Goal: Task Accomplishment & Management: Manage account settings

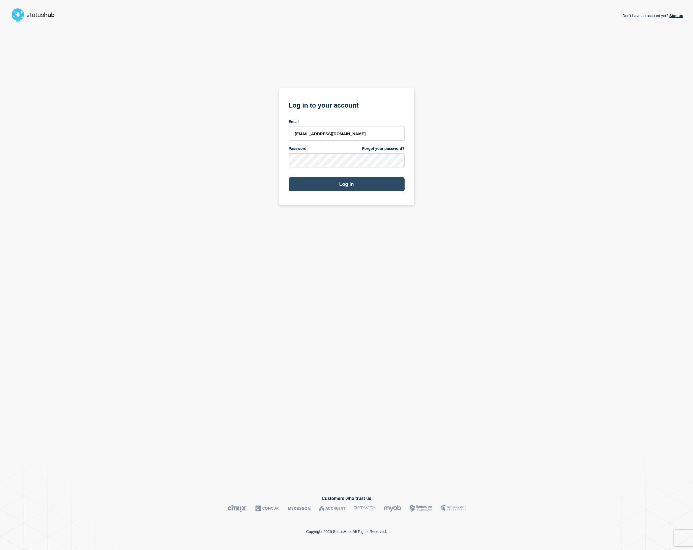
click at [348, 190] on button "Log in" at bounding box center [347, 184] width 116 height 14
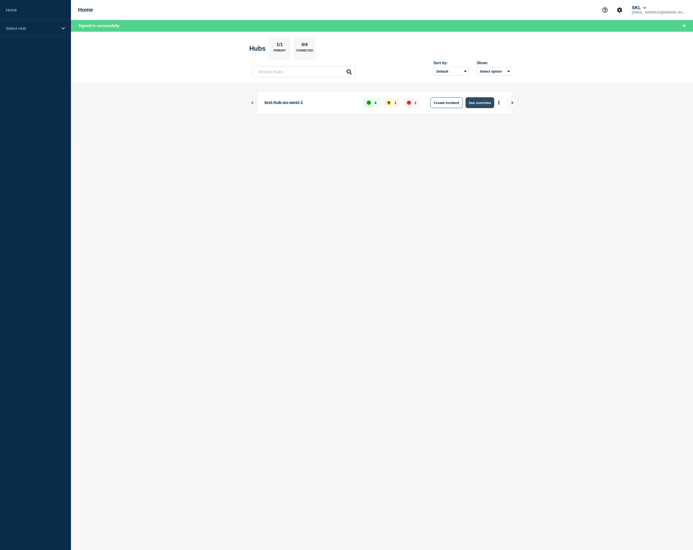
click at [474, 104] on button "See overview" at bounding box center [480, 102] width 29 height 11
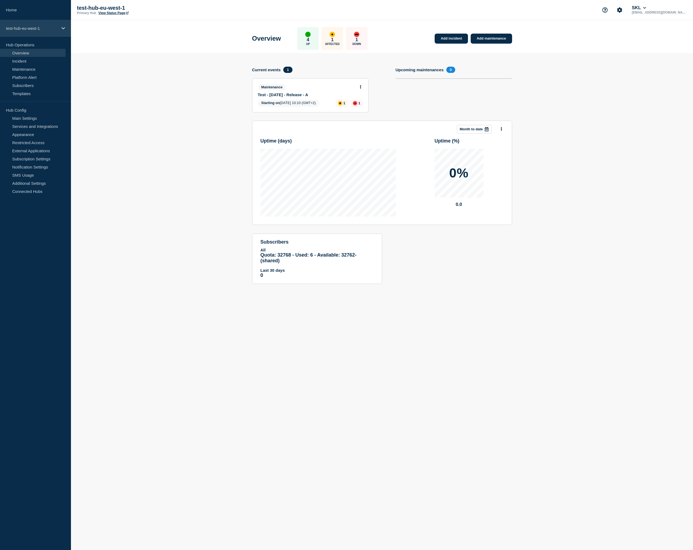
click at [54, 29] on p "test-hub-eu-west-1" at bounding box center [32, 28] width 52 height 5
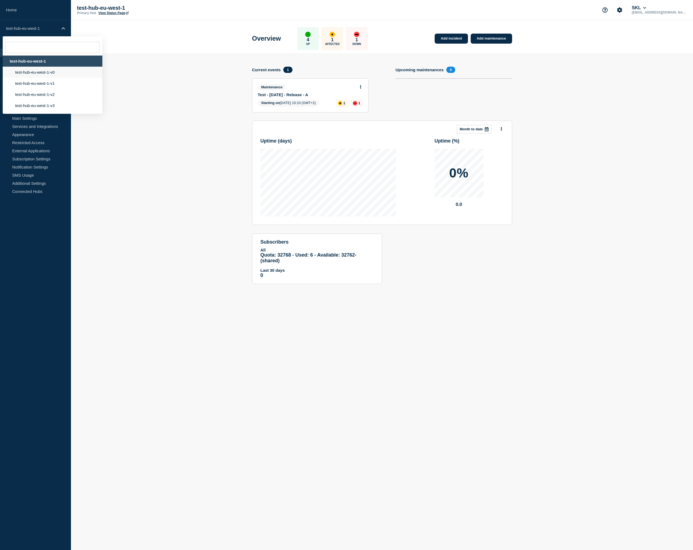
click at [36, 72] on li "test-hub-eu-west-1-v0" at bounding box center [53, 72] width 100 height 11
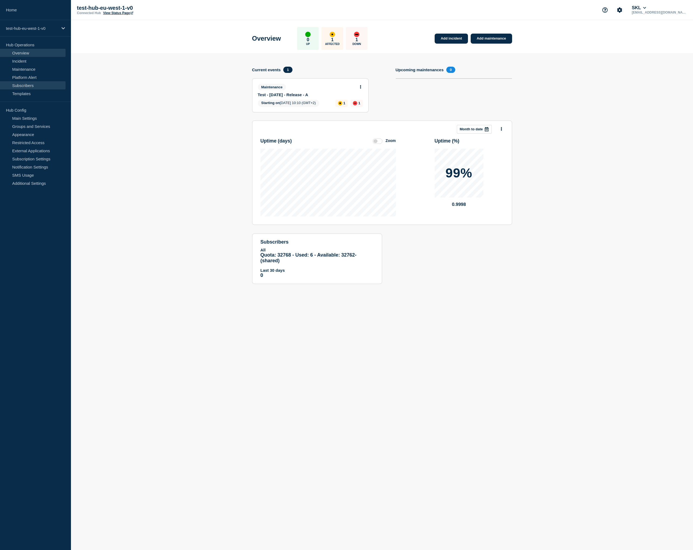
click at [35, 87] on link "Subscribers" at bounding box center [33, 85] width 66 height 8
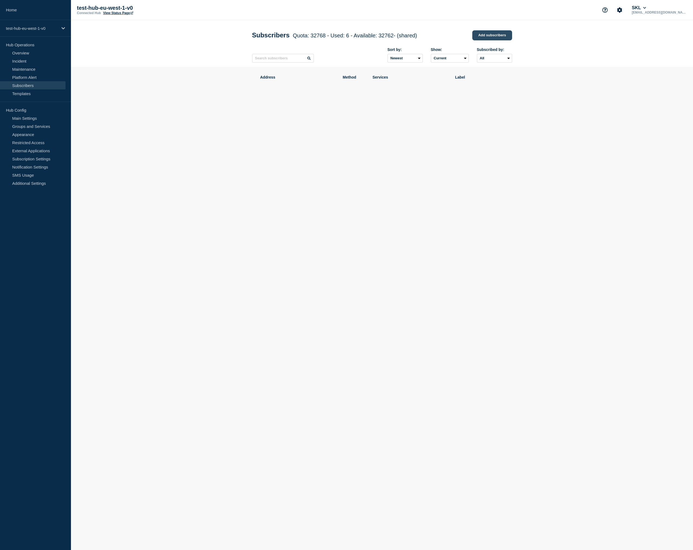
click at [500, 36] on link "Add subscribers" at bounding box center [492, 35] width 40 height 10
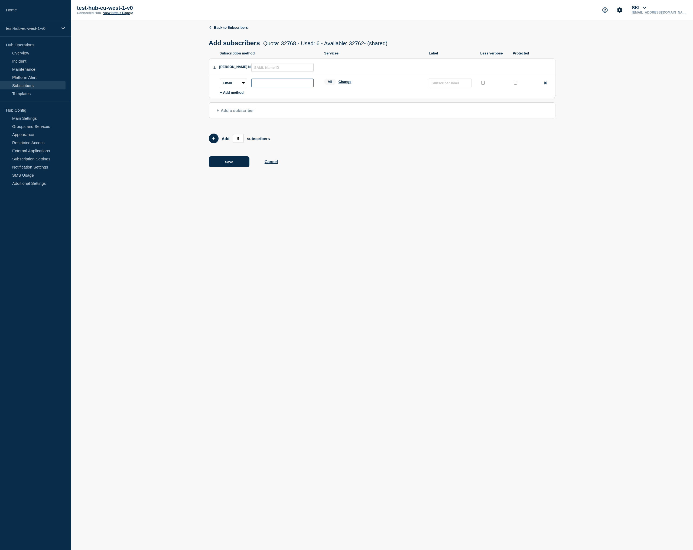
click at [267, 87] on input "subscription-address" at bounding box center [282, 83] width 62 height 9
type input "[EMAIL_ADDRESS][DOMAIN_NAME]"
click at [236, 165] on button "Save" at bounding box center [229, 161] width 41 height 11
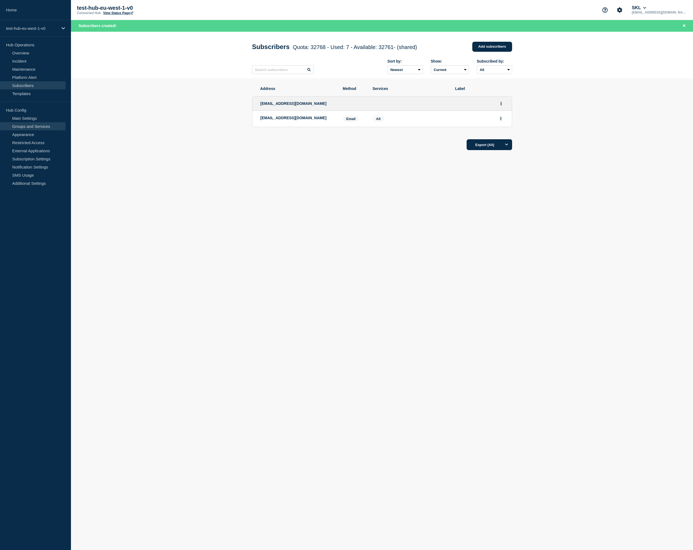
click at [30, 125] on link "Groups and Services" at bounding box center [33, 126] width 66 height 8
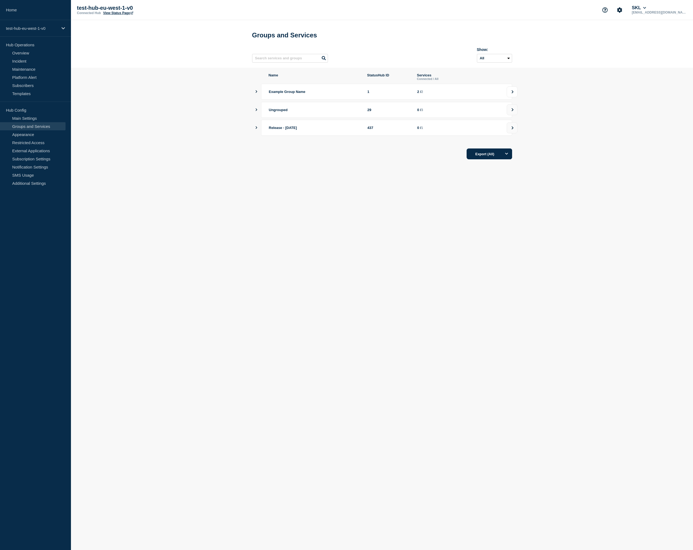
click at [515, 92] on button at bounding box center [512, 91] width 11 height 11
click at [30, 27] on p "test-hub-eu-west-1-v0" at bounding box center [32, 28] width 52 height 5
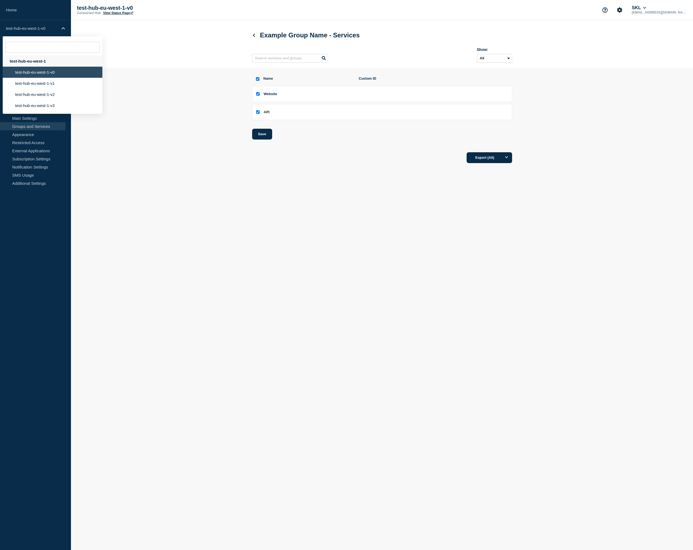
click at [23, 63] on div "test-hub-eu-west-1" at bounding box center [53, 61] width 100 height 11
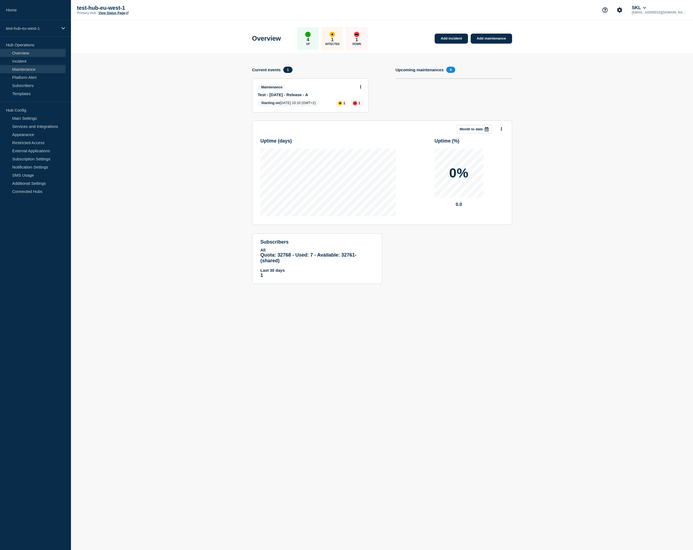
click at [37, 70] on link "Maintenance" at bounding box center [33, 69] width 66 height 8
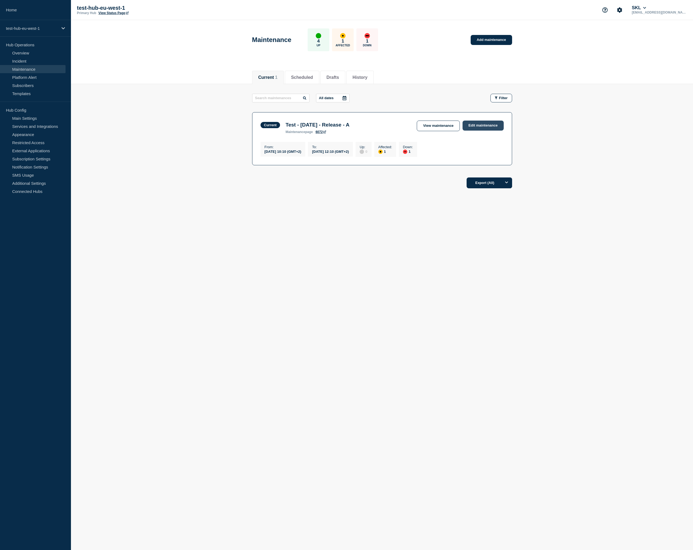
click at [482, 125] on link "Edit maintenance" at bounding box center [483, 126] width 41 height 10
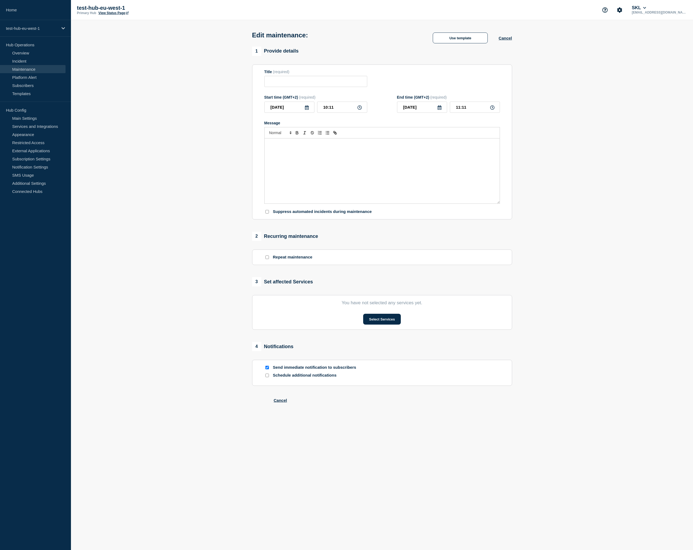
type input "Test - [DATE] - Release - A"
type input "10:10"
type input "12:10"
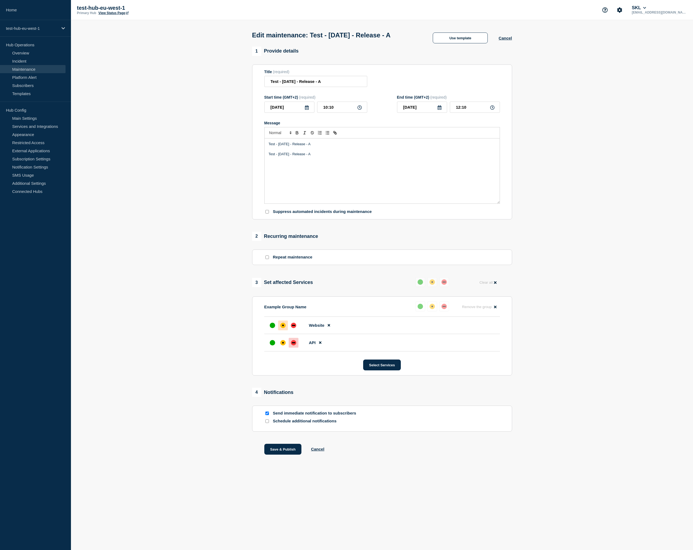
click at [267, 423] on input "Schedule additional notifications" at bounding box center [267, 421] width 4 height 4
checkbox input "true"
click at [294, 447] on button "Choose" at bounding box center [315, 440] width 103 height 11
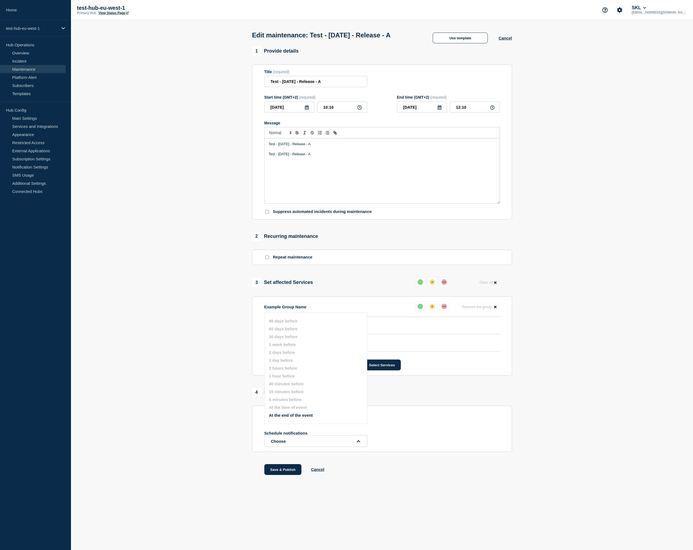
click at [413, 447] on div "Schedule notifications Choose" at bounding box center [382, 439] width 236 height 16
click at [331, 112] on input "10:10" at bounding box center [342, 107] width 50 height 11
type input "10:20"
click at [439, 152] on p "Message" at bounding box center [382, 149] width 227 height 5
click at [293, 447] on button "Choose" at bounding box center [315, 440] width 103 height 11
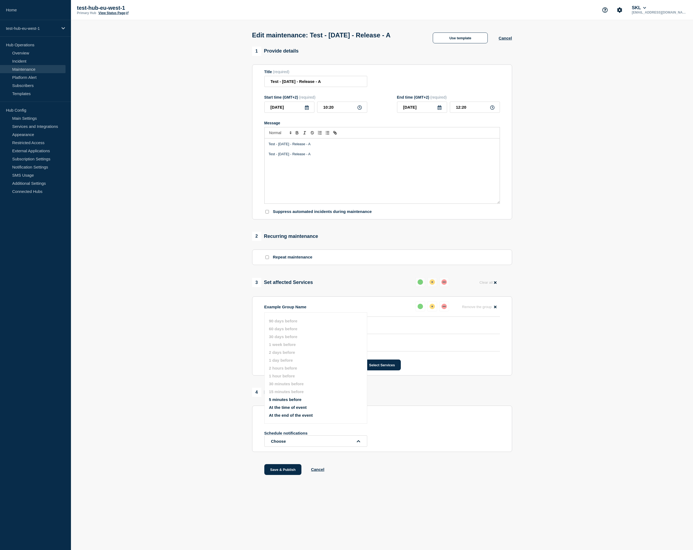
click at [285, 402] on button "5 minutes before" at bounding box center [285, 399] width 33 height 5
click at [283, 410] on button "At the time of event" at bounding box center [288, 407] width 38 height 5
click at [286, 417] on button "At the end of the event" at bounding box center [291, 415] width 44 height 5
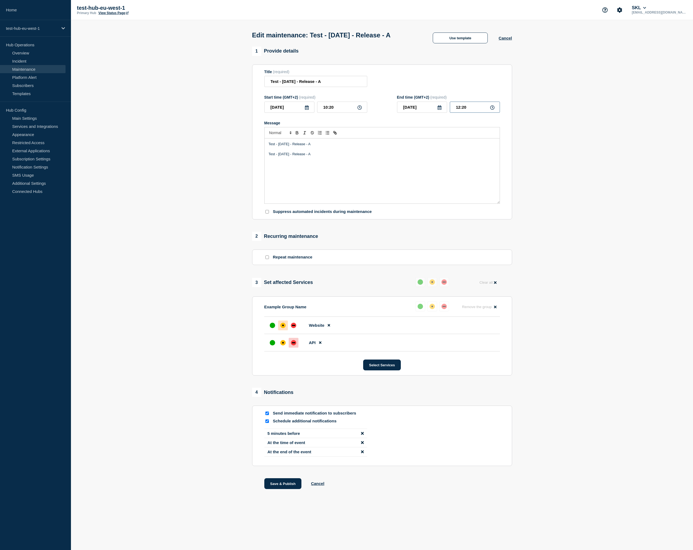
click at [461, 112] on input "12:20" at bounding box center [475, 107] width 50 height 11
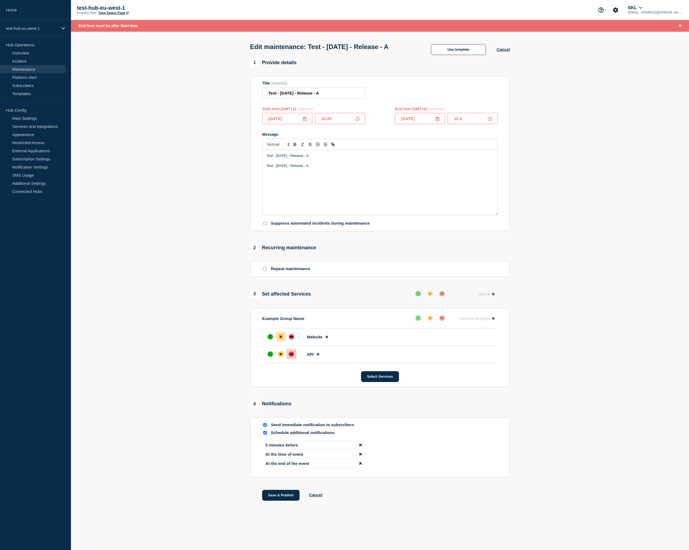
type input "10:22"
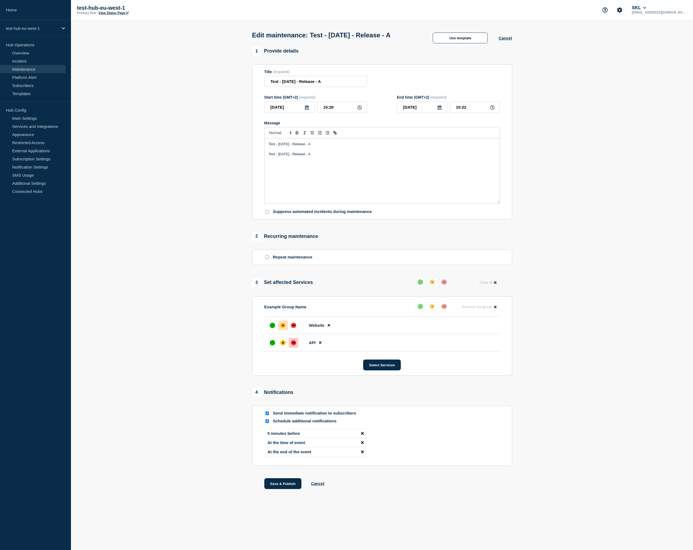
click at [268, 415] on input "Send immediate notification to subscribers" at bounding box center [267, 413] width 4 height 4
checkbox input "false"
click at [292, 489] on button "Save & Publish" at bounding box center [282, 483] width 37 height 11
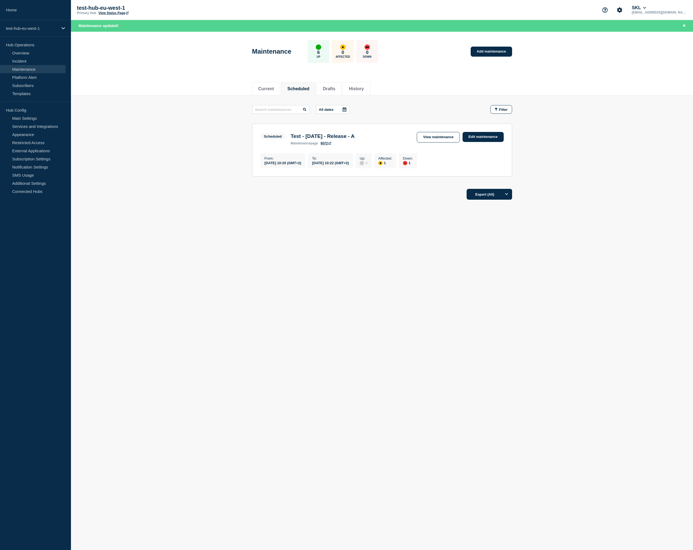
click at [494, 246] on main "Maintenance 6 Up 0 Affected 0 Down Add maintenance Current Scheduled Drafts His…" at bounding box center [382, 141] width 622 height 218
